Goal: Information Seeking & Learning: Check status

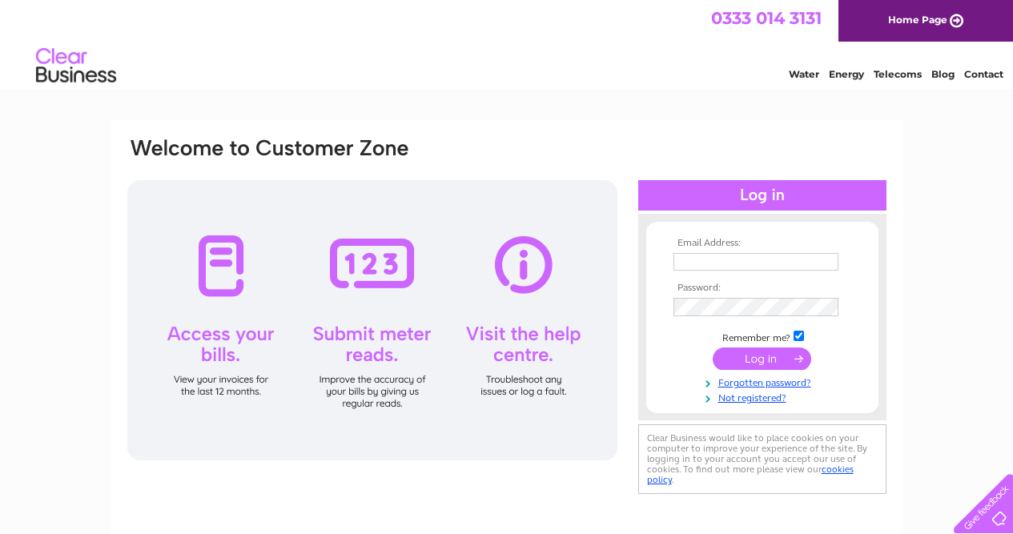
type input "gbellamy14@gmail.com"
click at [775, 360] on input "submit" at bounding box center [762, 359] width 99 height 22
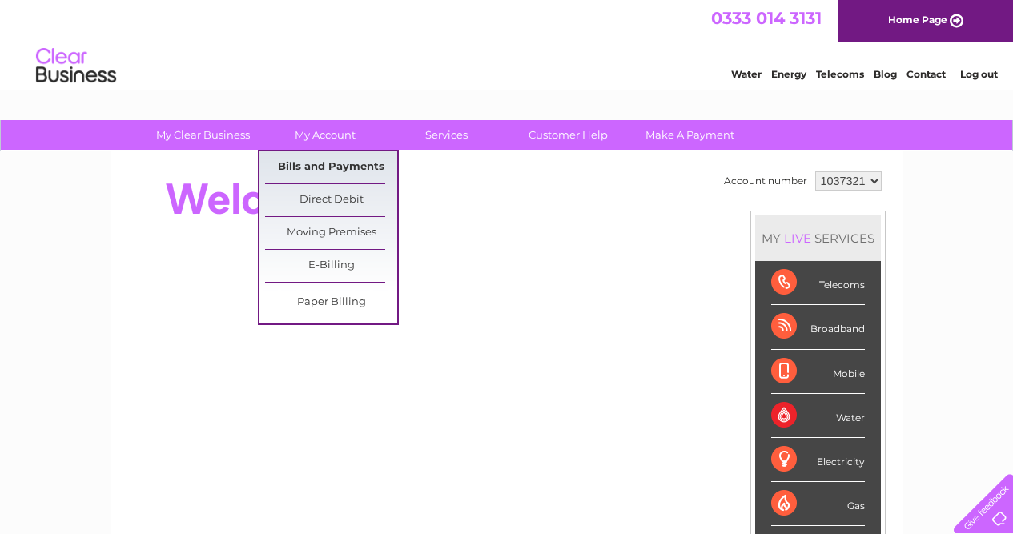
click at [324, 167] on link "Bills and Payments" at bounding box center [331, 167] width 132 height 32
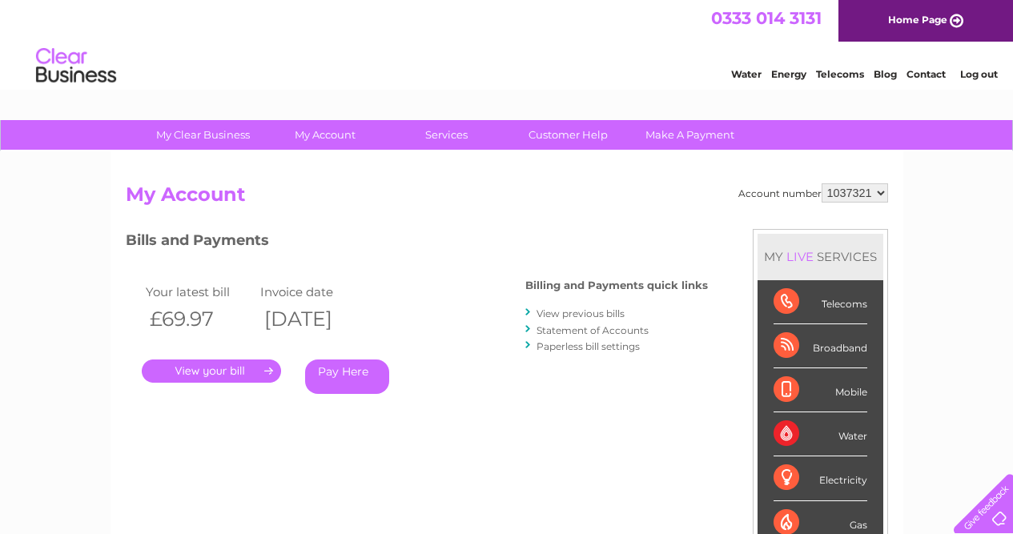
click at [248, 371] on link "." at bounding box center [211, 371] width 139 height 23
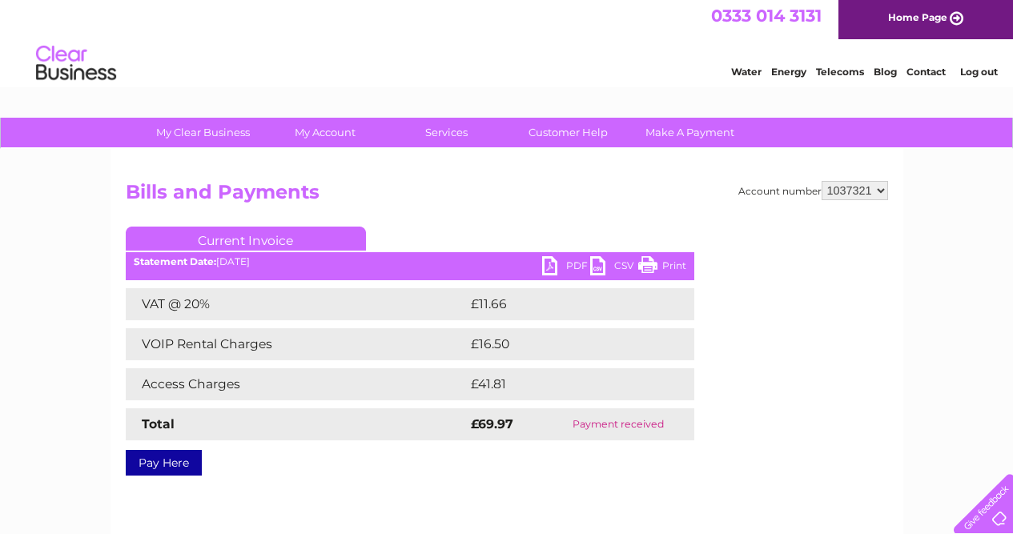
scroll to position [2, 0]
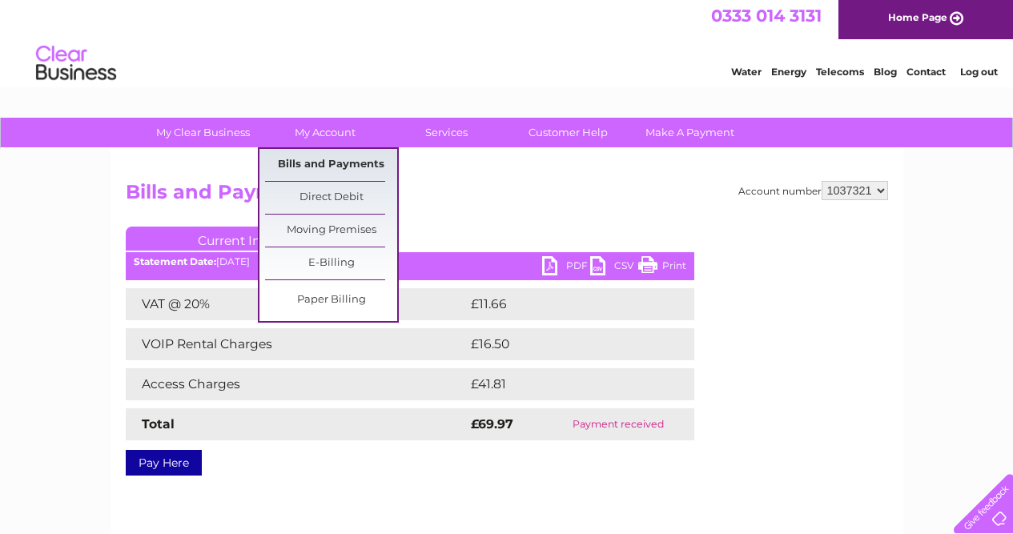
click at [310, 165] on link "Bills and Payments" at bounding box center [331, 165] width 132 height 32
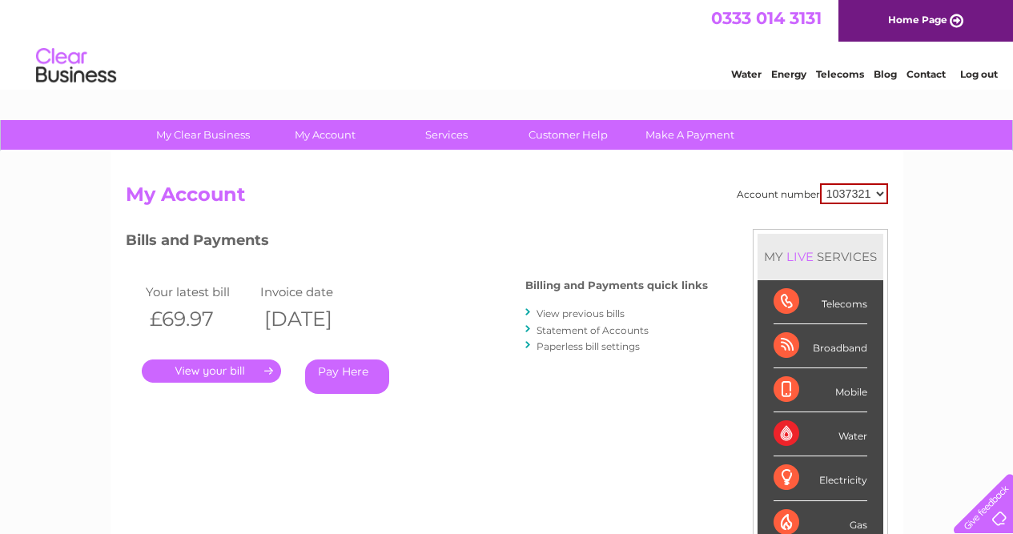
scroll to position [0, 1]
click at [618, 313] on link "View previous bills" at bounding box center [581, 314] width 88 height 12
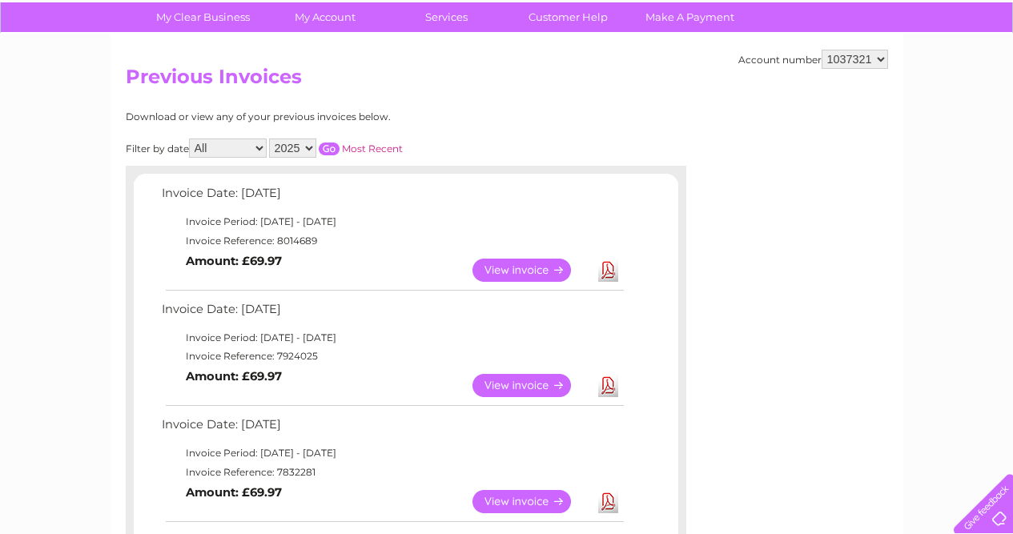
scroll to position [120, 0]
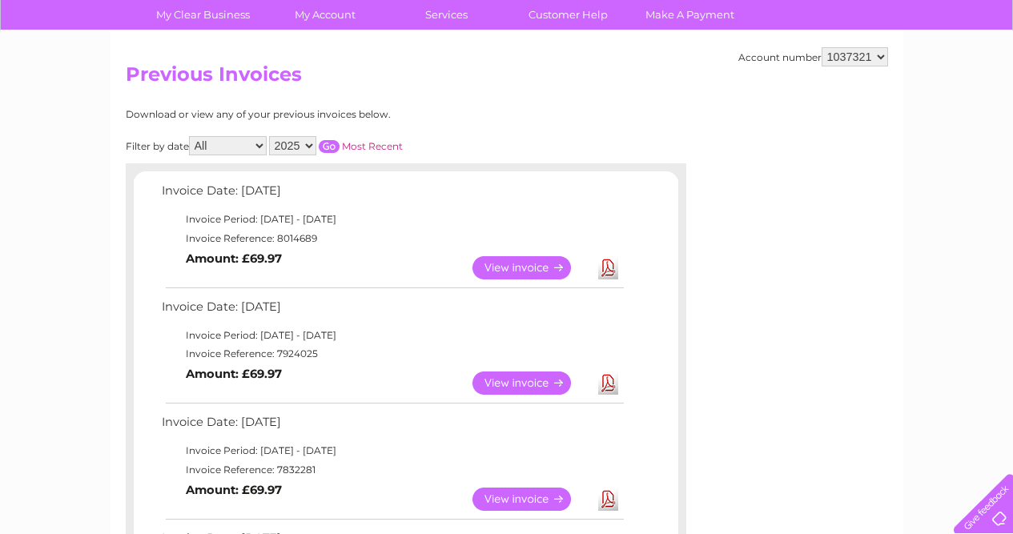
click at [522, 379] on link "View" at bounding box center [532, 383] width 118 height 23
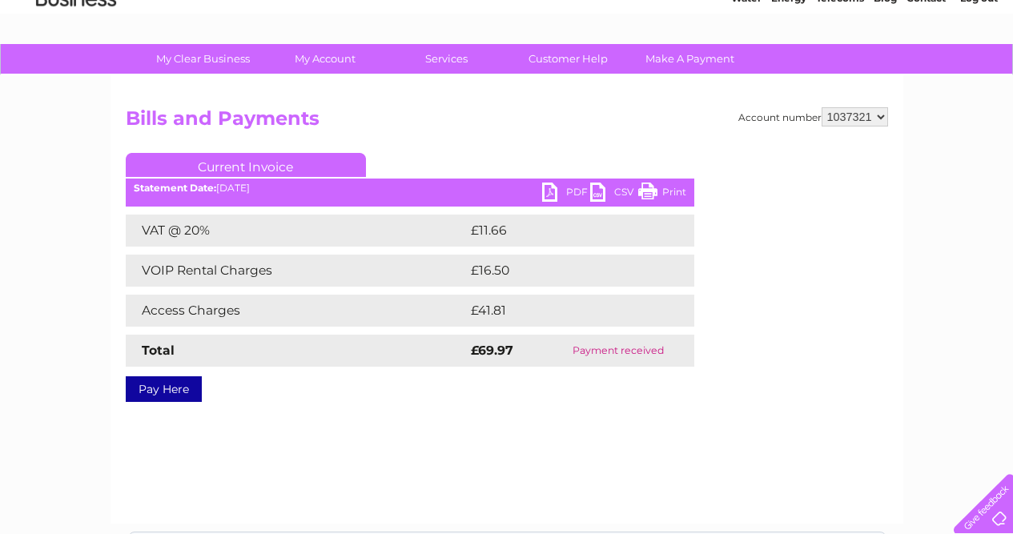
scroll to position [79, 0]
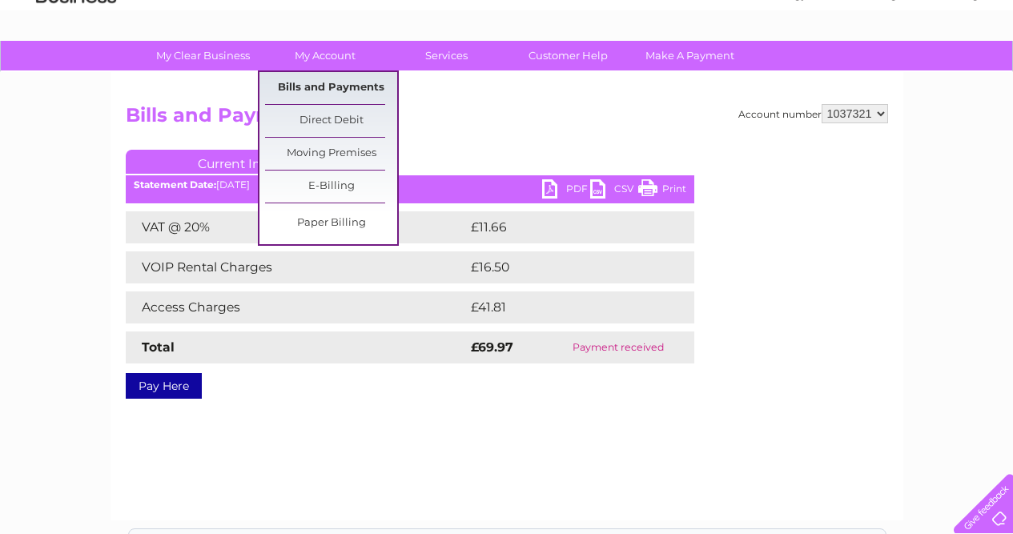
click at [312, 90] on link "Bills and Payments" at bounding box center [331, 88] width 132 height 32
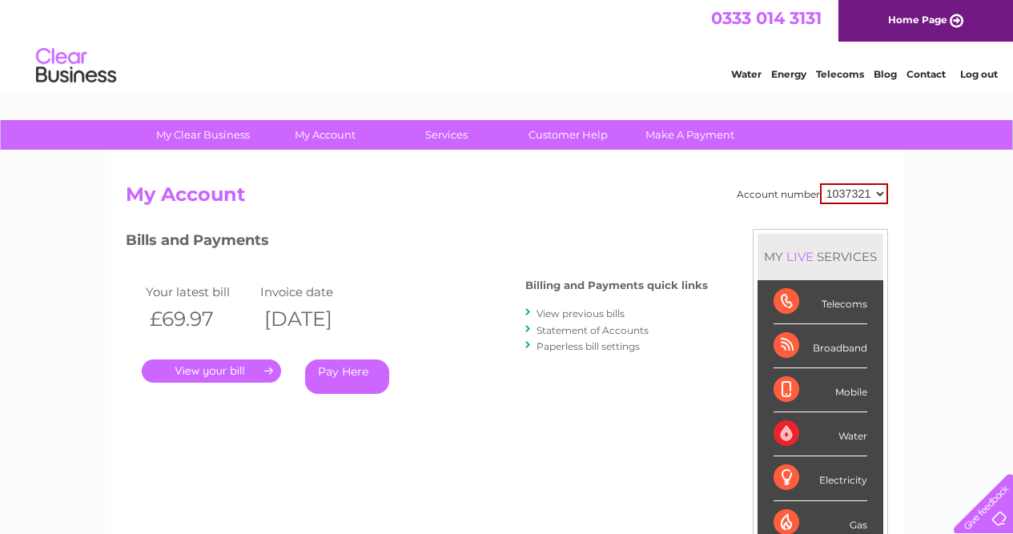
click at [625, 312] on link "View previous bills" at bounding box center [581, 314] width 88 height 12
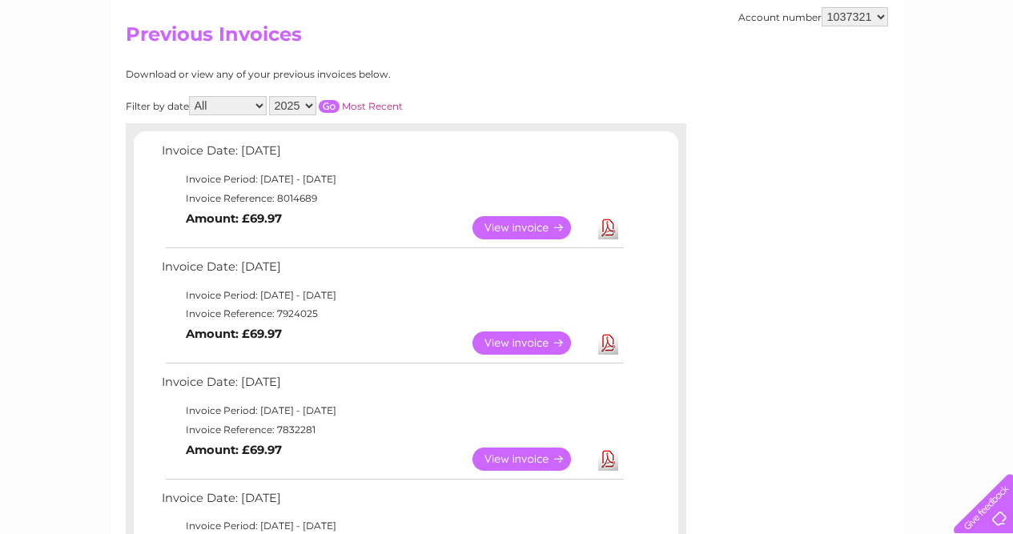
scroll to position [163, 0]
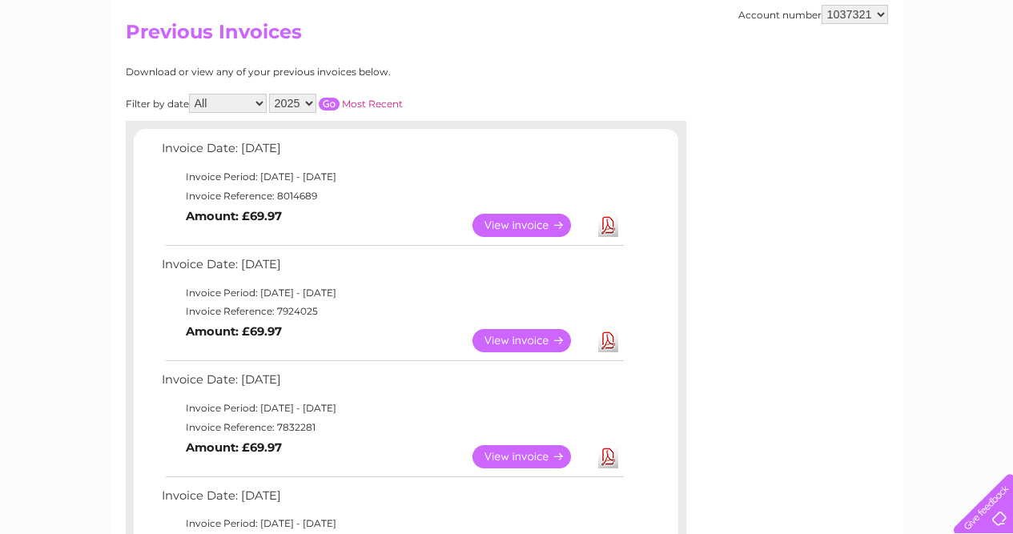
click at [521, 452] on link "View" at bounding box center [532, 456] width 118 height 23
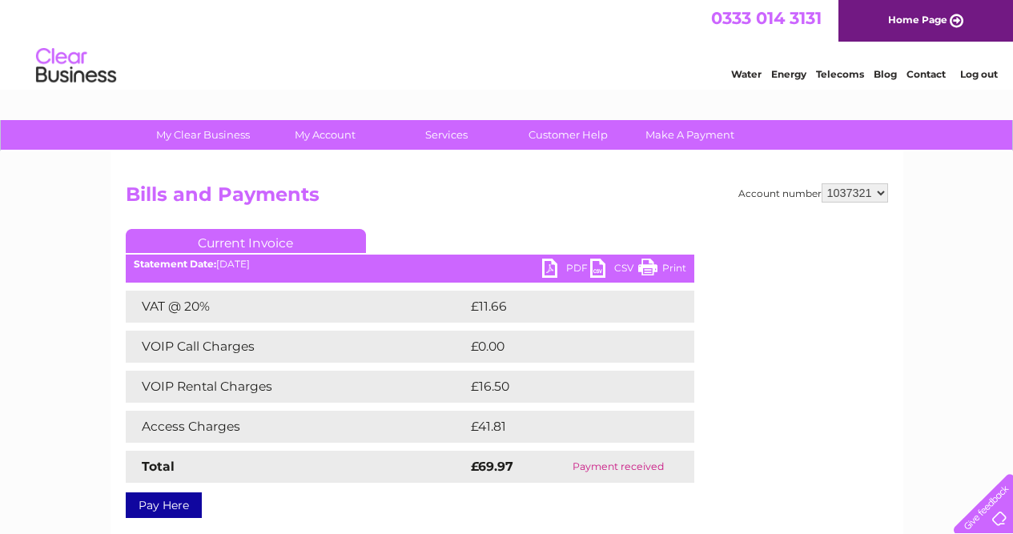
select select "1037329"
click at [332, 132] on link "My Account" at bounding box center [325, 135] width 132 height 30
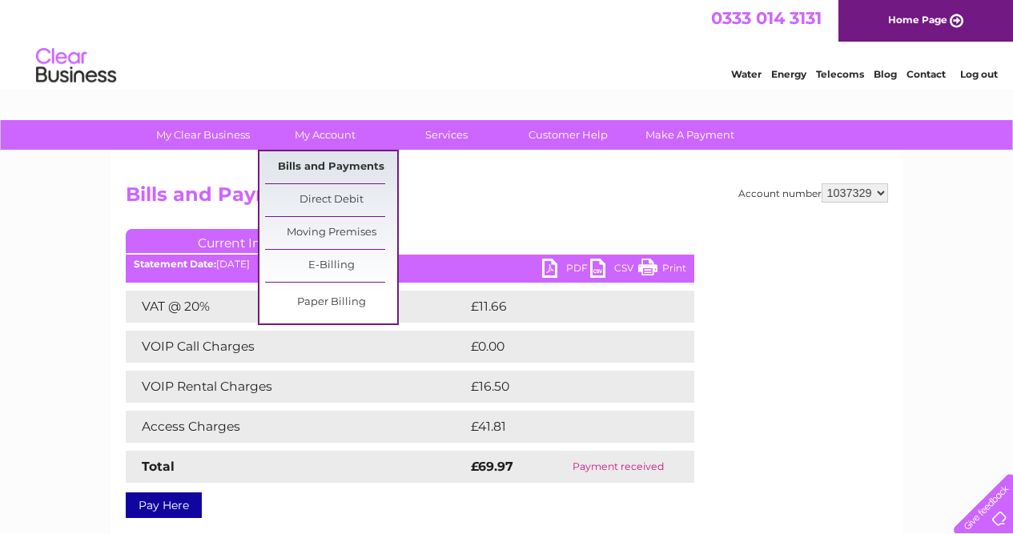
click at [324, 167] on link "Bills and Payments" at bounding box center [331, 167] width 132 height 32
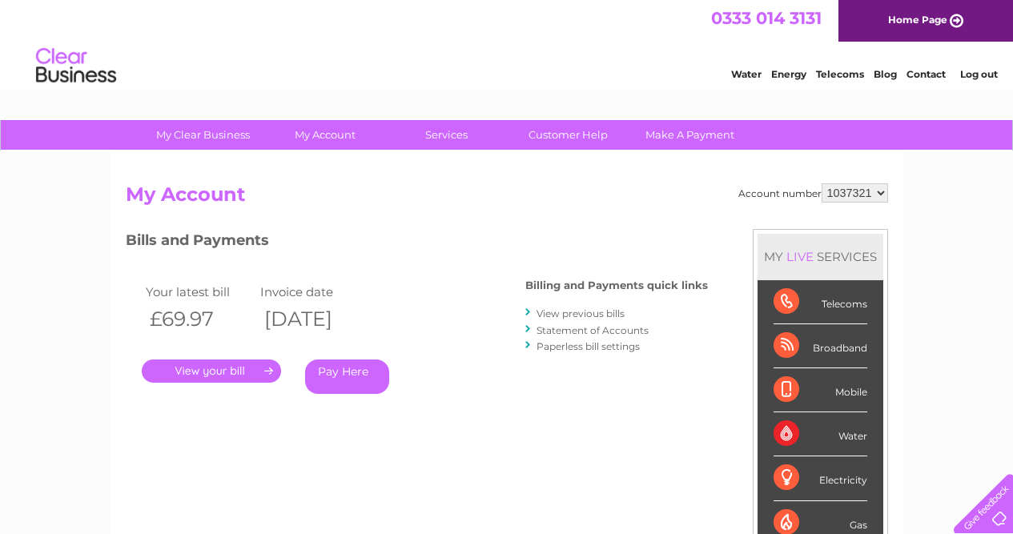
select select "1037329"
click at [544, 311] on link "View previous bills" at bounding box center [581, 314] width 88 height 12
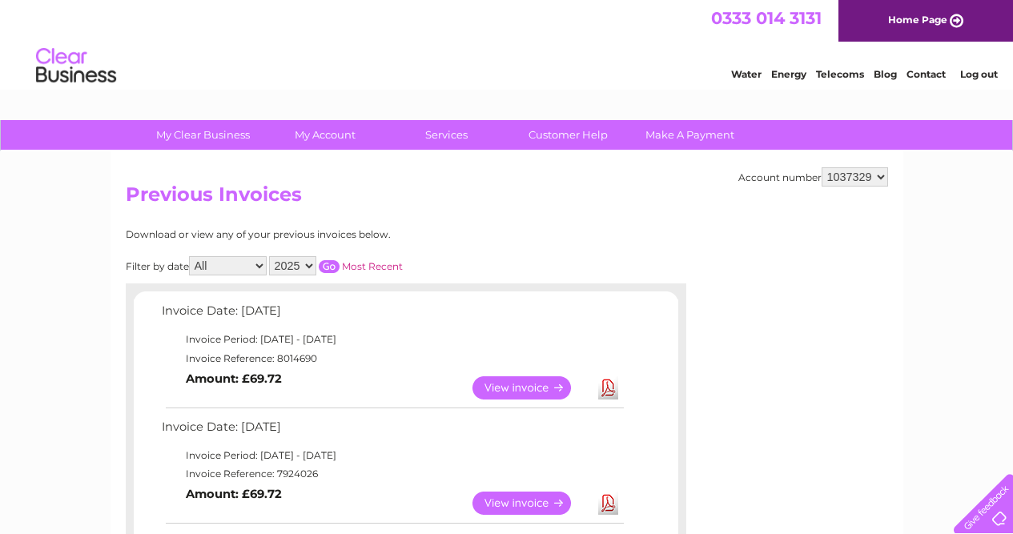
click at [546, 384] on link "View" at bounding box center [532, 387] width 118 height 23
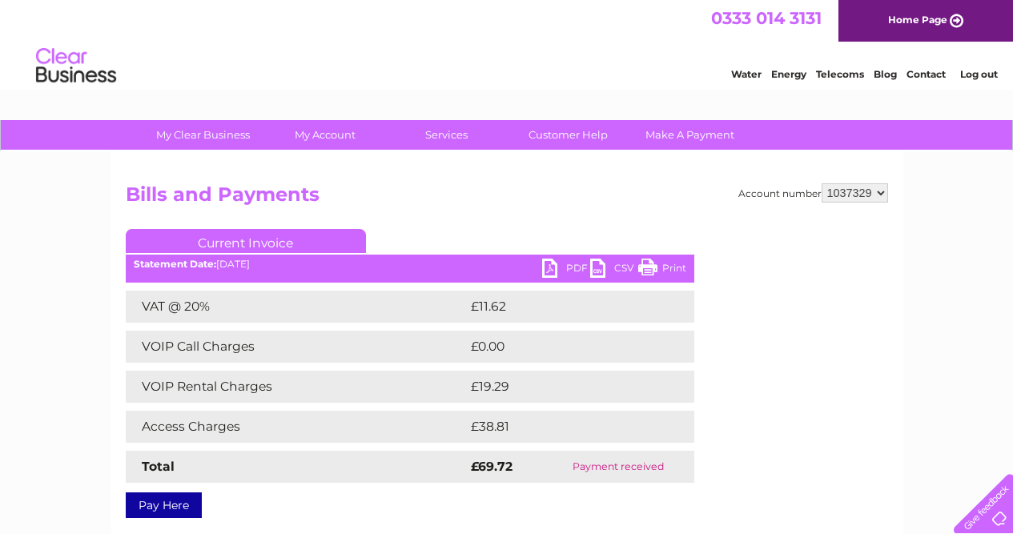
scroll to position [0, 1]
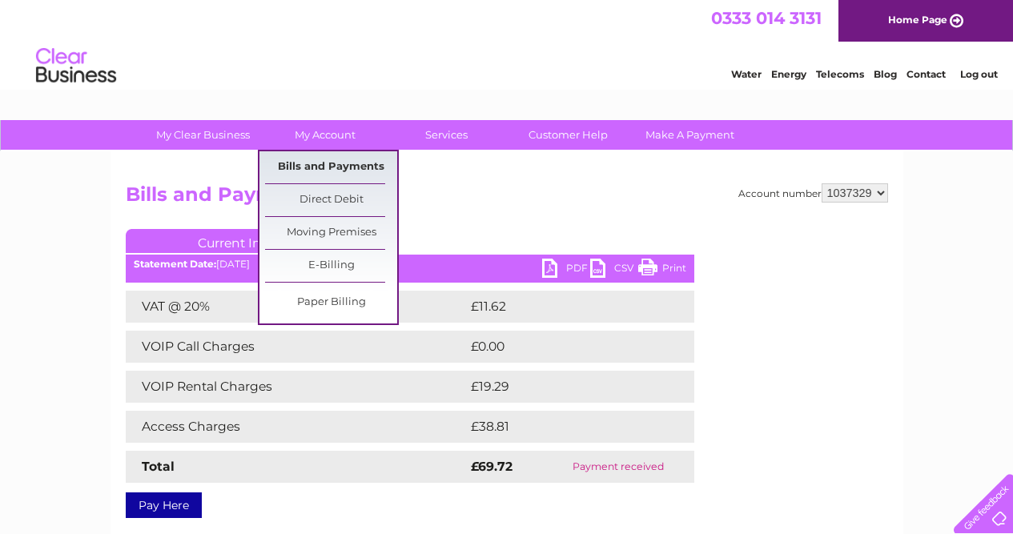
click at [309, 169] on link "Bills and Payments" at bounding box center [331, 167] width 132 height 32
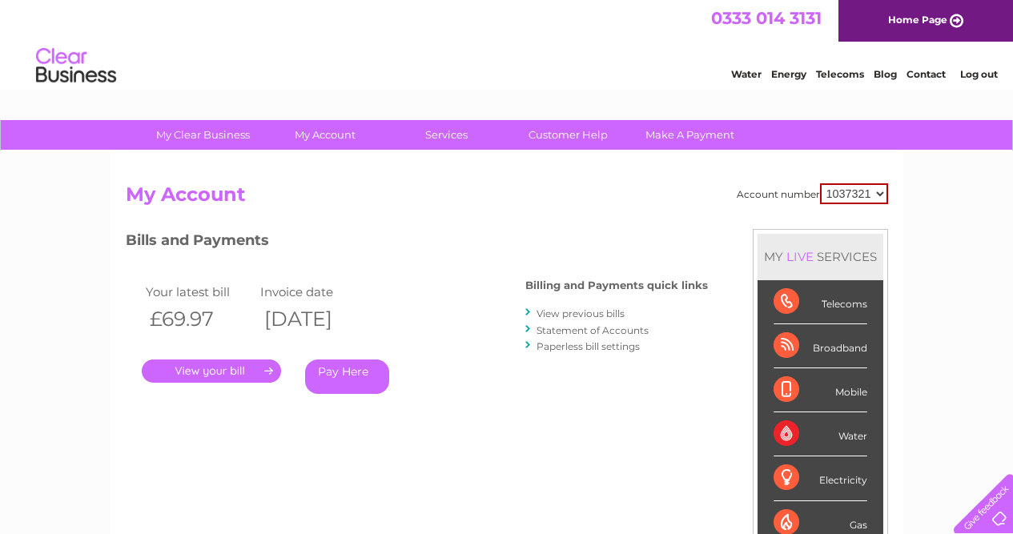
select select "1037329"
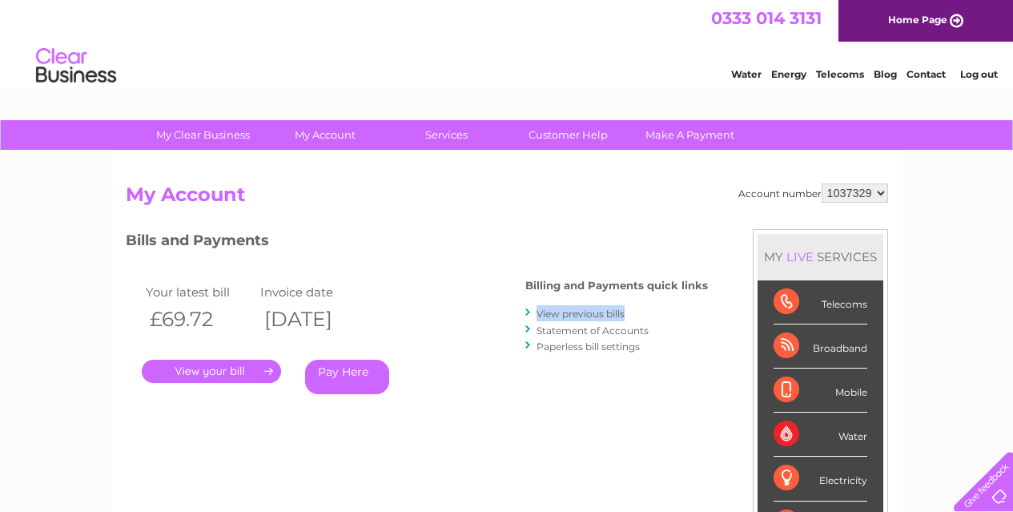
click at [570, 313] on link "View previous bills" at bounding box center [581, 314] width 88 height 12
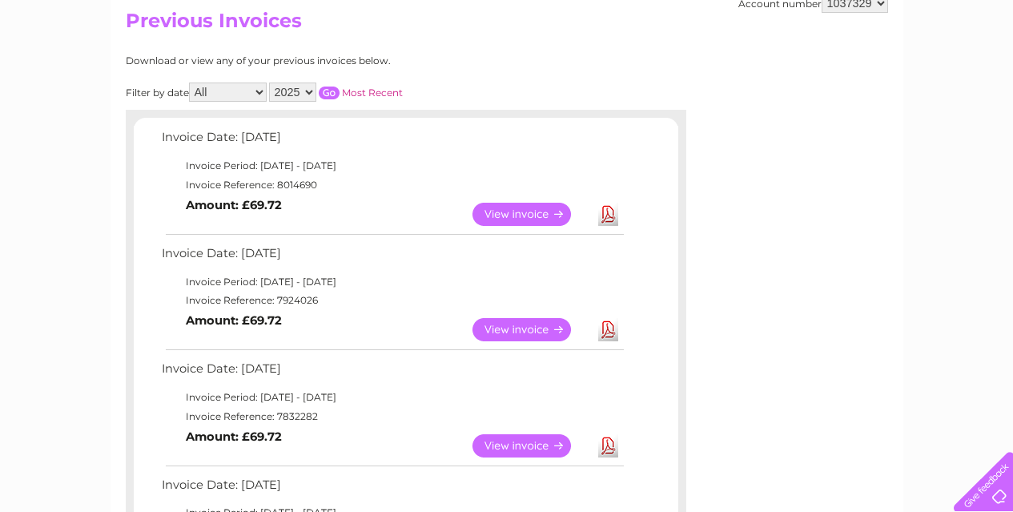
scroll to position [171, 0]
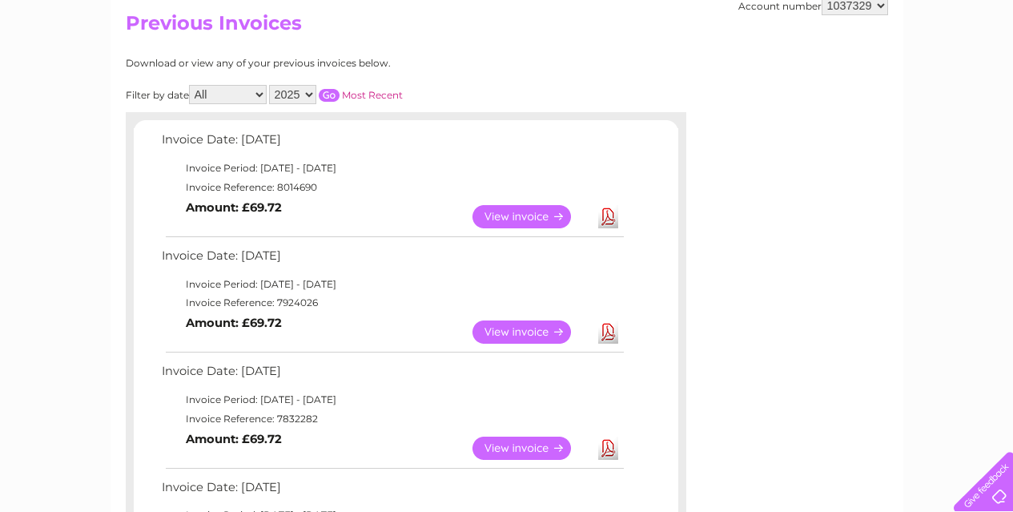
click at [538, 326] on link "View" at bounding box center [532, 331] width 118 height 23
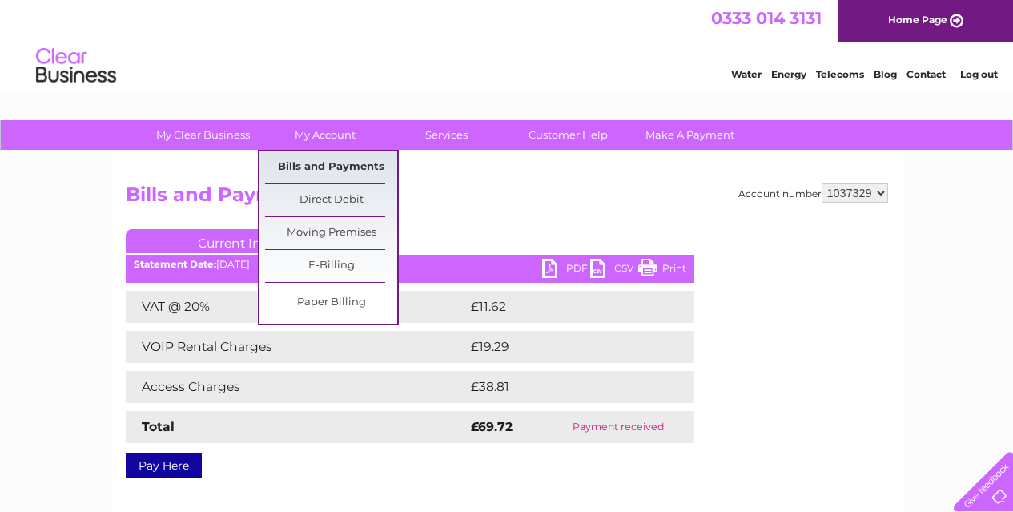
click at [304, 167] on link "Bills and Payments" at bounding box center [331, 167] width 132 height 32
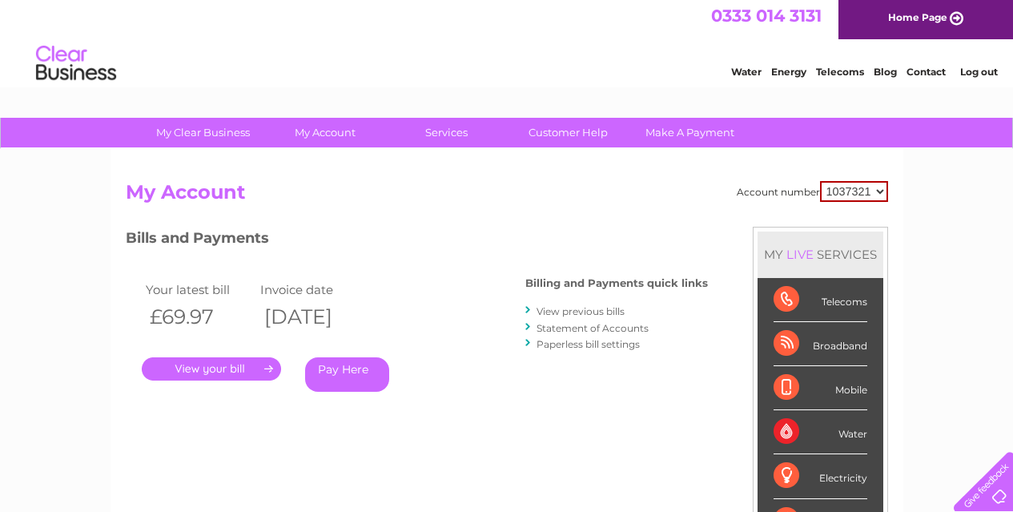
scroll to position [2, 0]
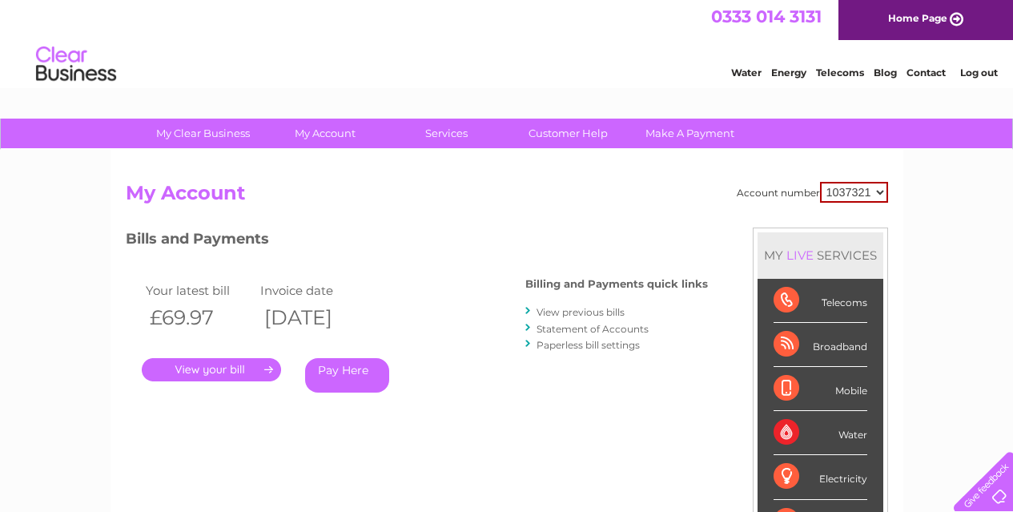
drag, startPoint x: 877, startPoint y: 201, endPoint x: 531, endPoint y: 416, distance: 407.2
click at [805, 248] on div "Account number 1037321 1037329 My Account MY LIVE SERVICES Telecoms Broadband M…" at bounding box center [507, 423] width 763 height 482
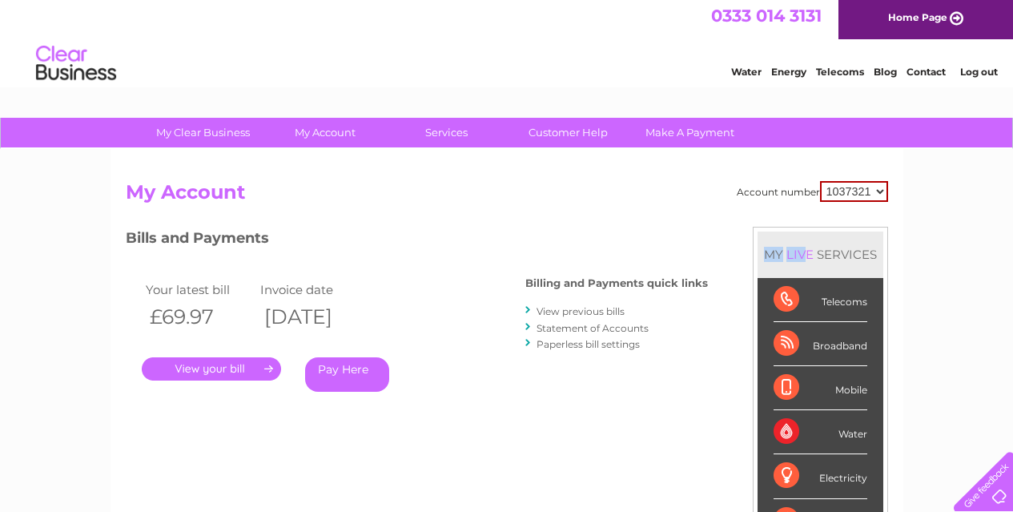
select select "1037329"
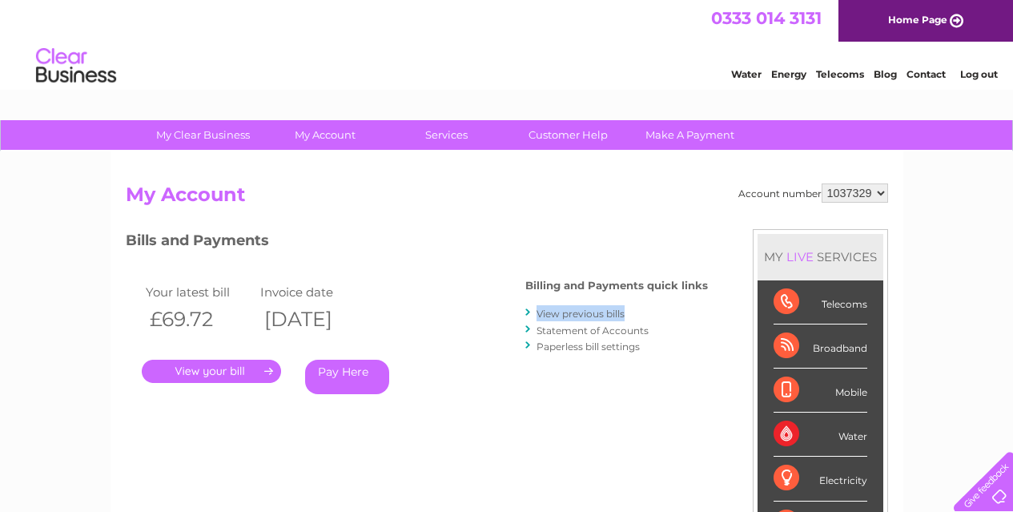
click at [555, 310] on link "View previous bills" at bounding box center [581, 314] width 88 height 12
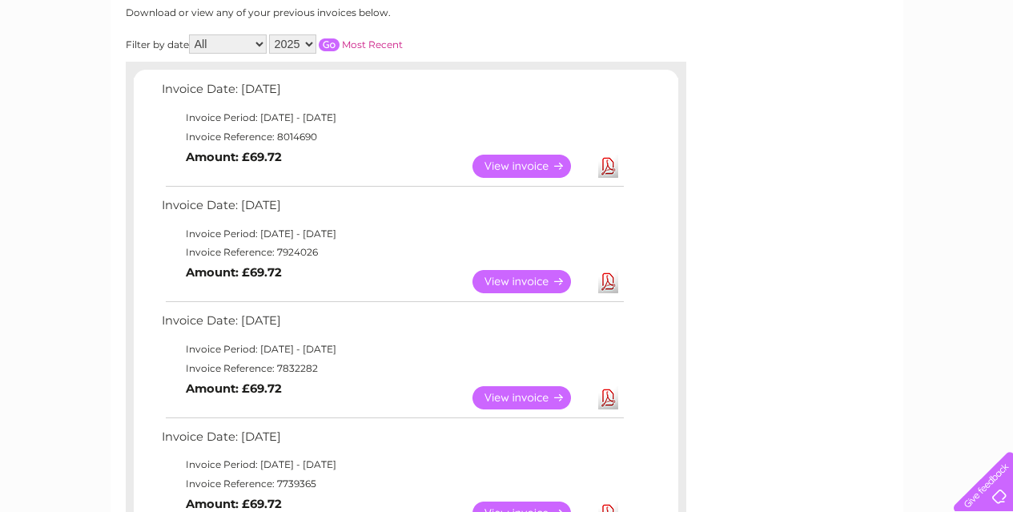
scroll to position [224, 0]
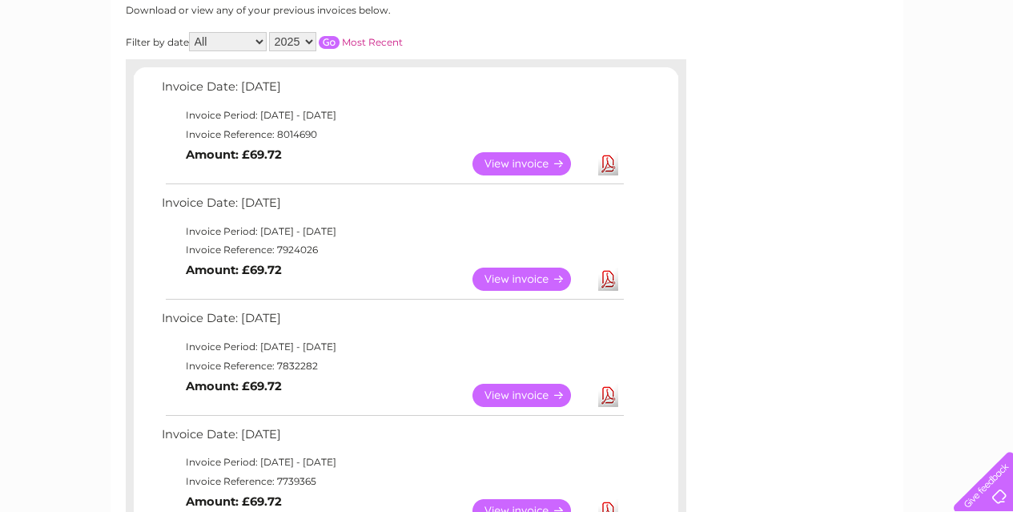
click at [560, 384] on link "View" at bounding box center [532, 395] width 118 height 23
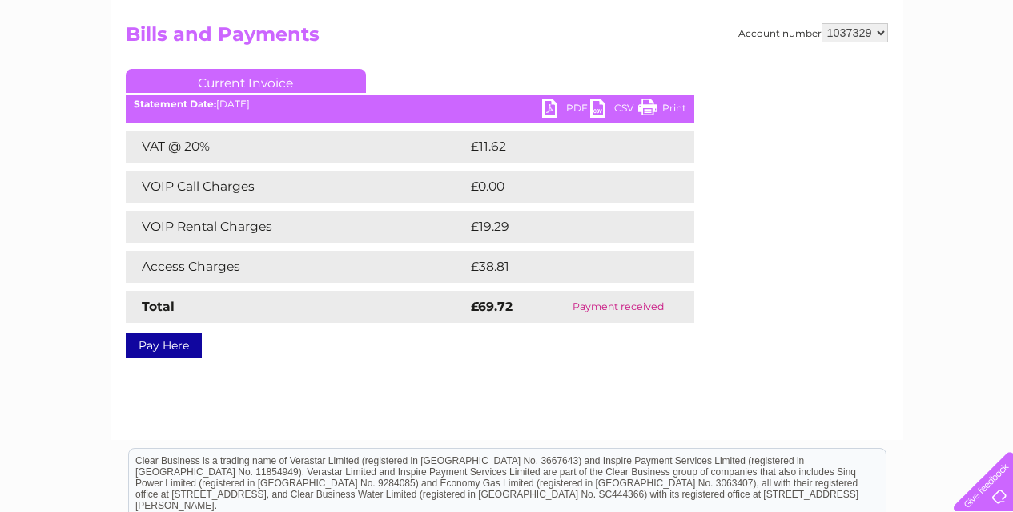
scroll to position [160, 1]
